Goal: Check status: Check status

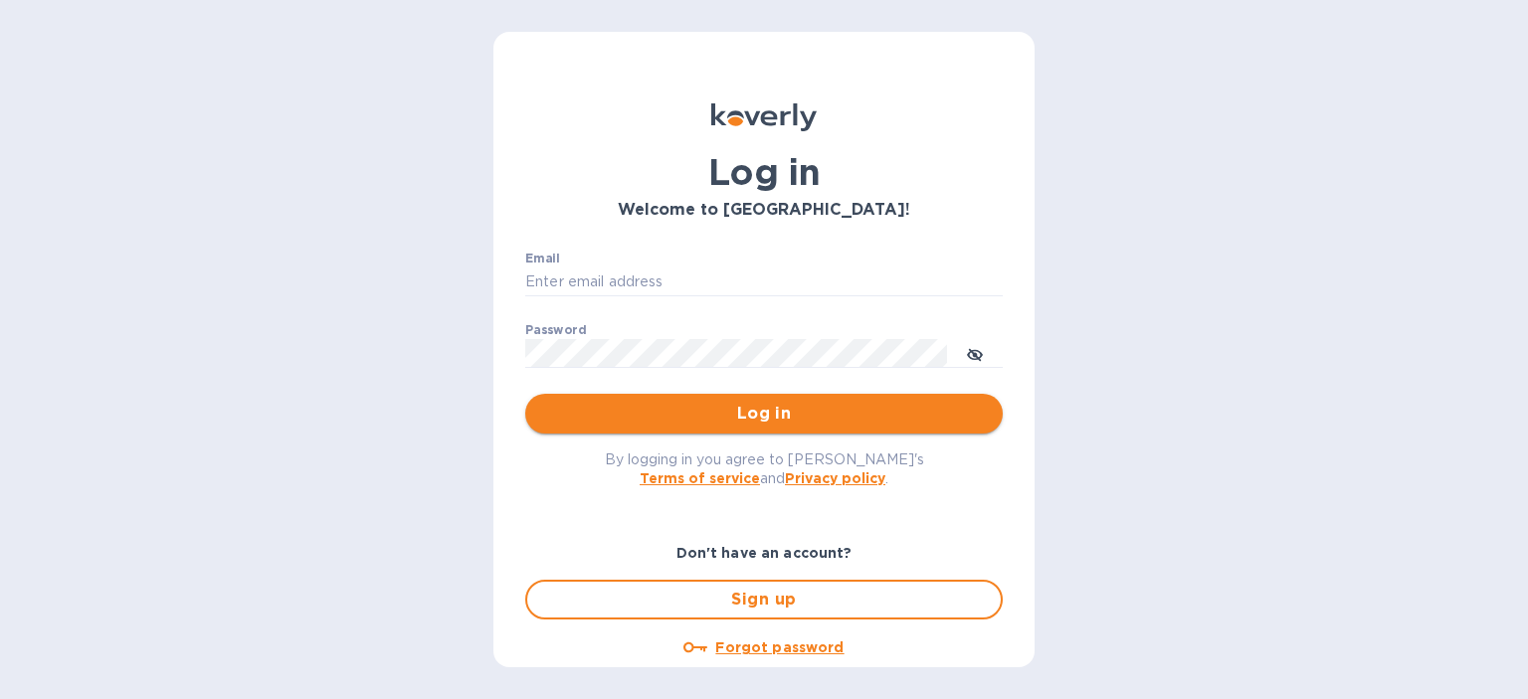
type input "[EMAIL_ADDRESS][DOMAIN_NAME]"
click at [696, 421] on span "Log in" at bounding box center [764, 414] width 446 height 24
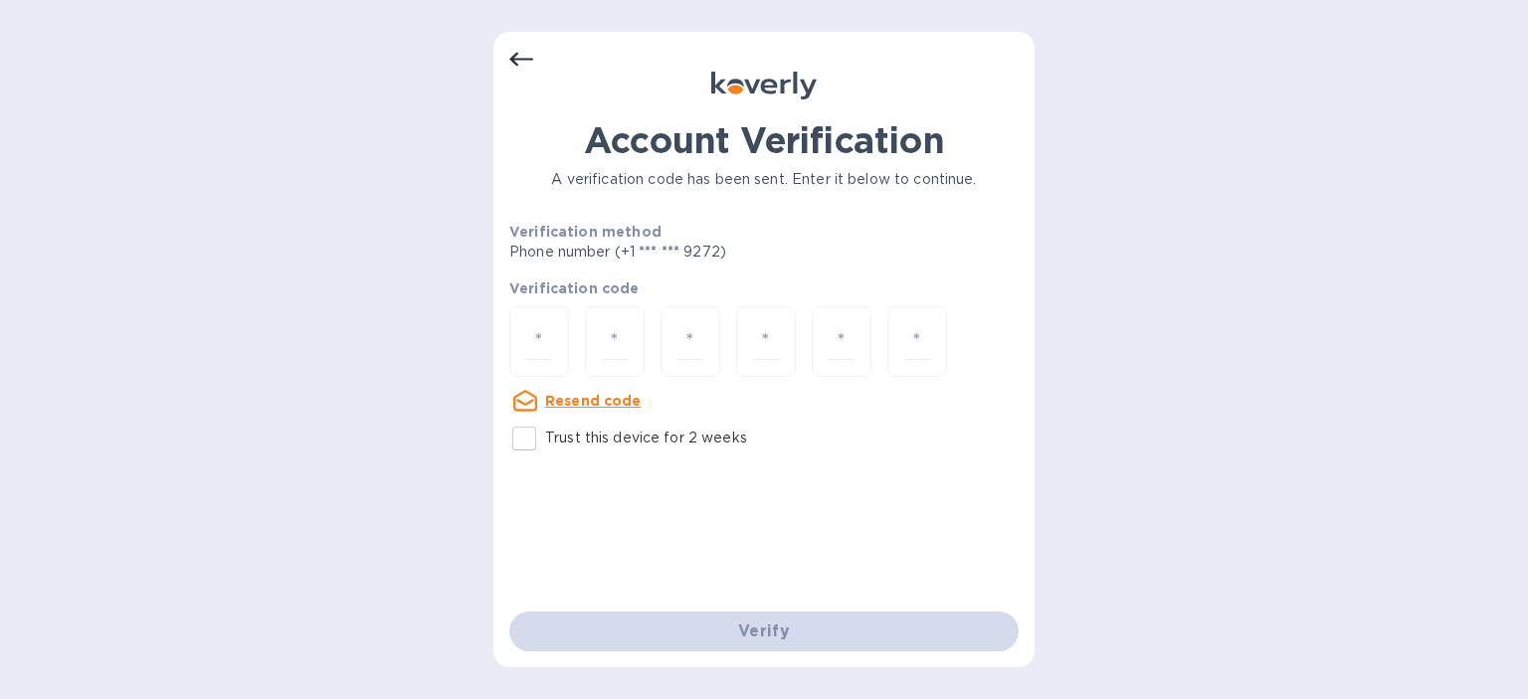
click at [569, 346] on div at bounding box center [763, 343] width 509 height 75
click at [540, 341] on input "number" at bounding box center [539, 341] width 26 height 37
type input "7"
type input "0"
type input "1"
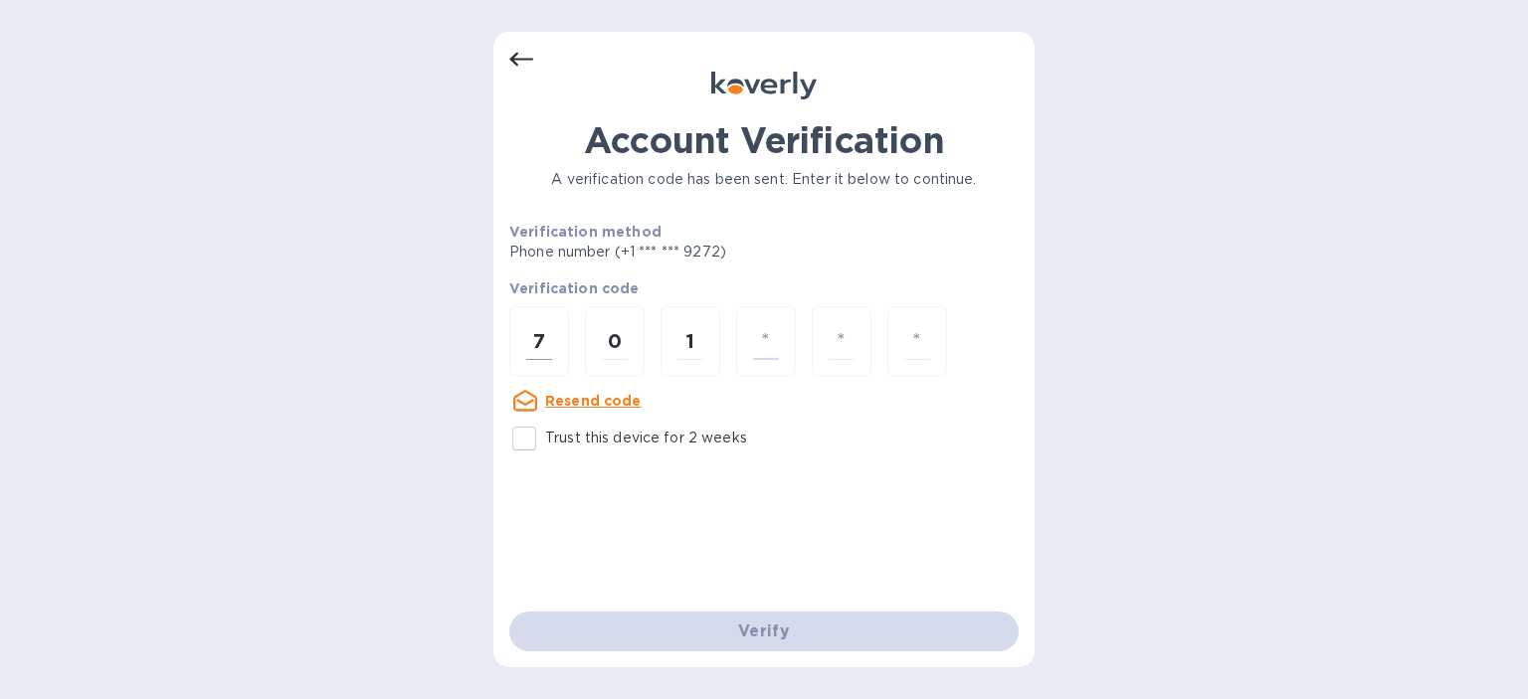
type input "7"
type input "3"
type input "0"
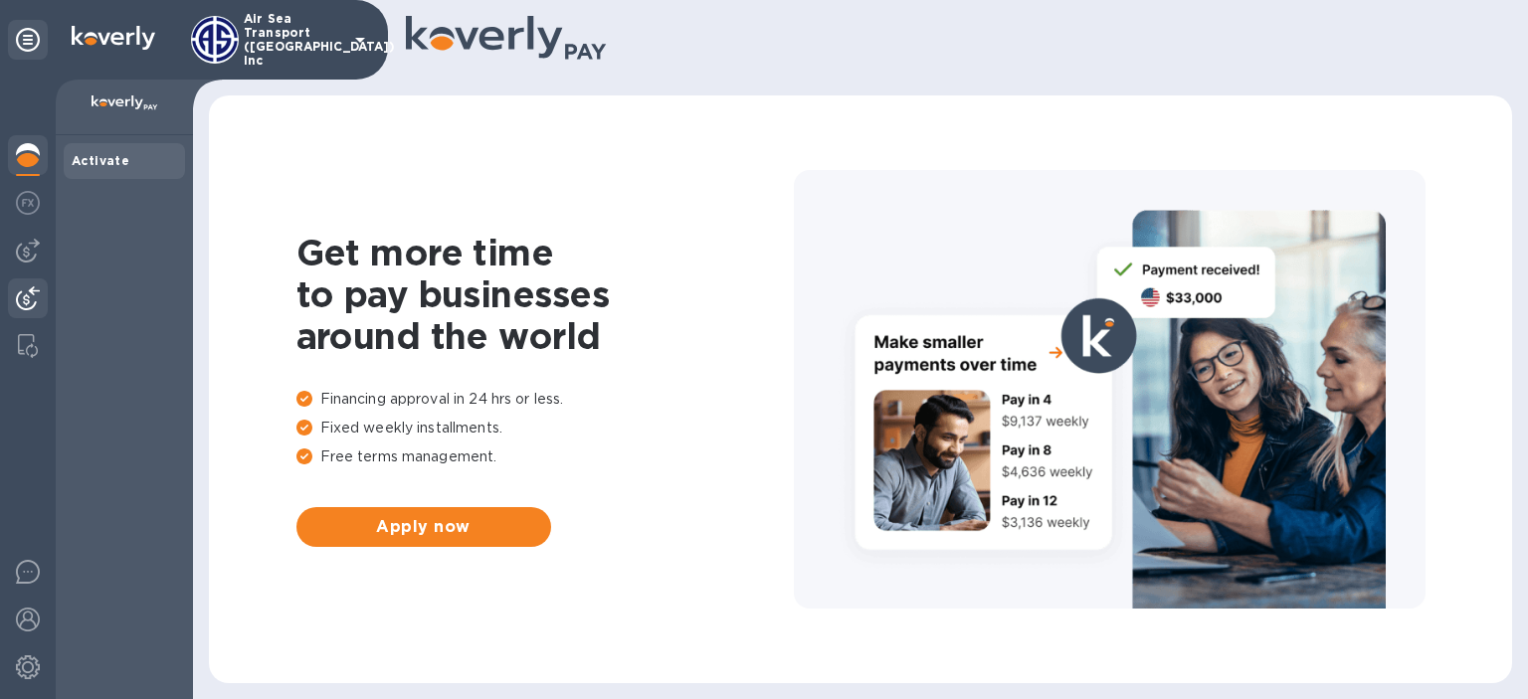
click at [28, 301] on img at bounding box center [28, 298] width 24 height 24
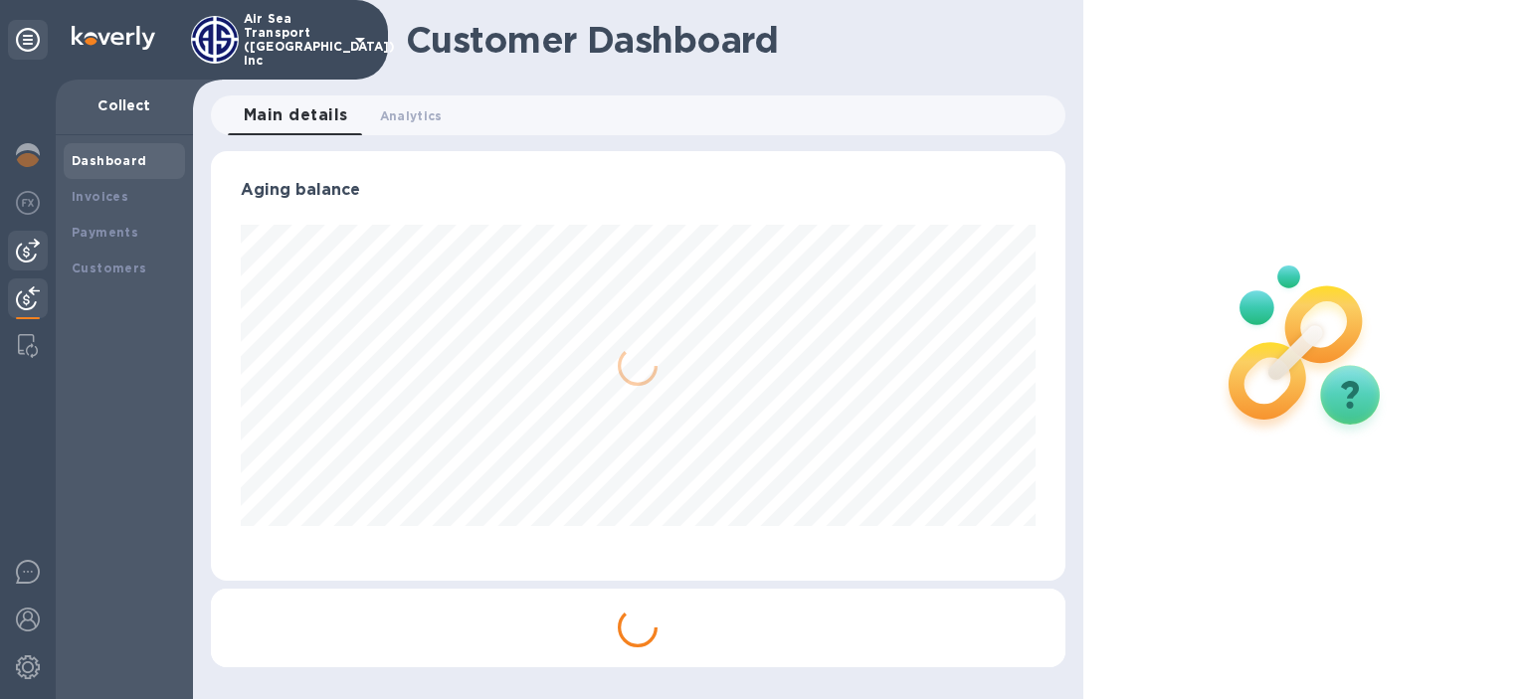
scroll to position [994157, 993741]
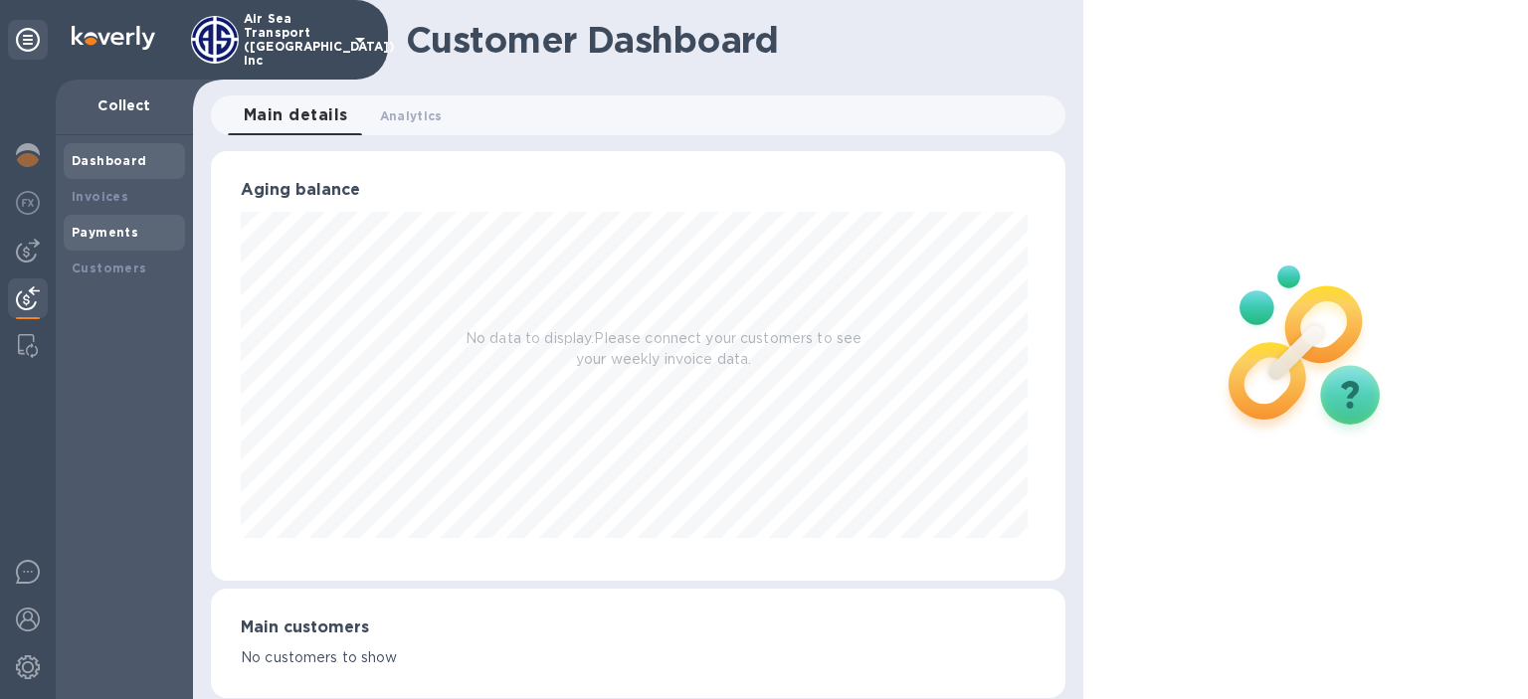
click at [119, 237] on b "Payments" at bounding box center [105, 232] width 67 height 15
